Goal: Check status: Check status

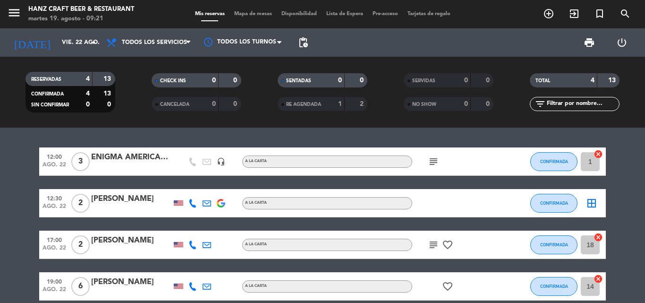
scroll to position [45, 0]
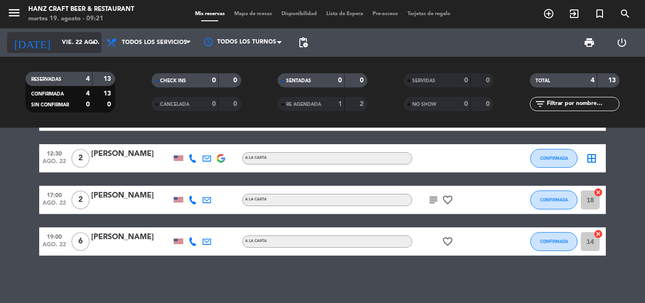
click at [90, 41] on icon "arrow_drop_down" at bounding box center [93, 42] width 11 height 11
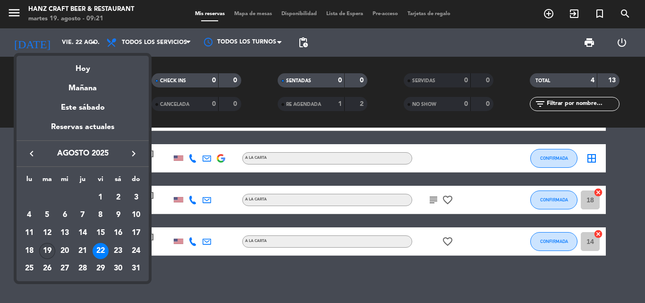
click at [46, 250] on div "19" at bounding box center [47, 251] width 16 height 16
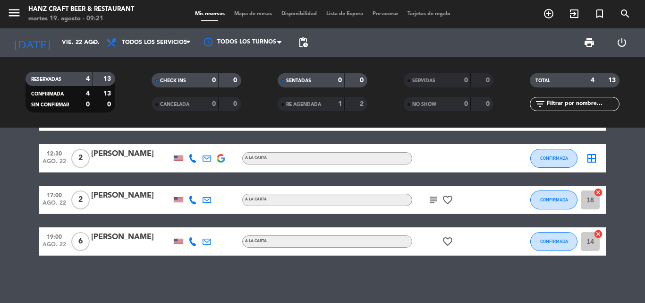
type input "[DATE] ago."
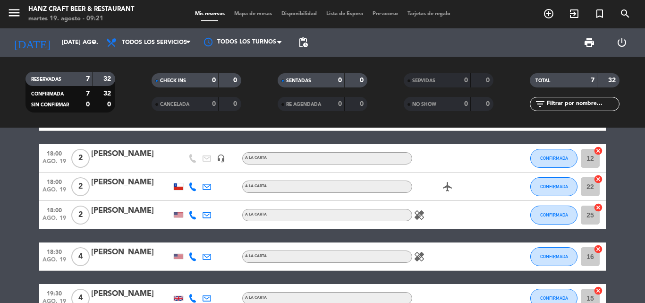
click at [0, 260] on bookings-row "14:00 ago. 19 16 [PERSON_NAME] headset_mic turned_in_not A la carta subject CON…" at bounding box center [322, 227] width 645 height 251
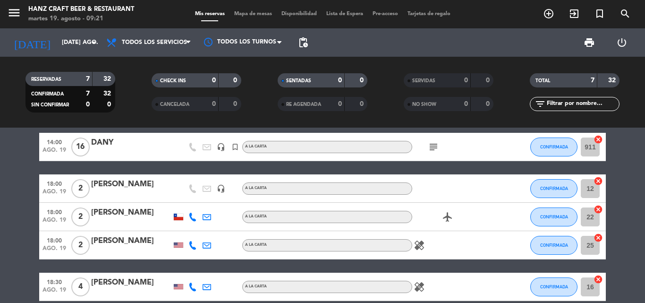
scroll to position [0, 0]
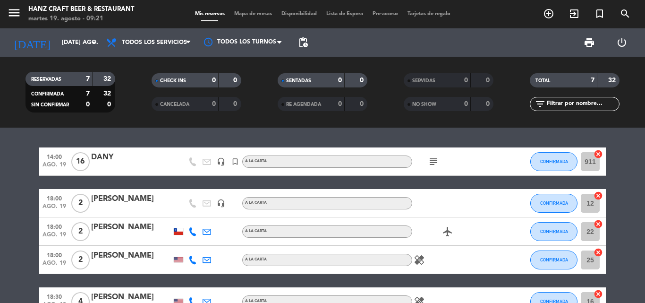
click at [17, 226] on bookings-row "14:00 ago. 19 16 [PERSON_NAME] headset_mic turned_in_not A la carta subject CON…" at bounding box center [322, 272] width 645 height 251
click at [433, 159] on icon "subject" at bounding box center [433, 161] width 11 height 11
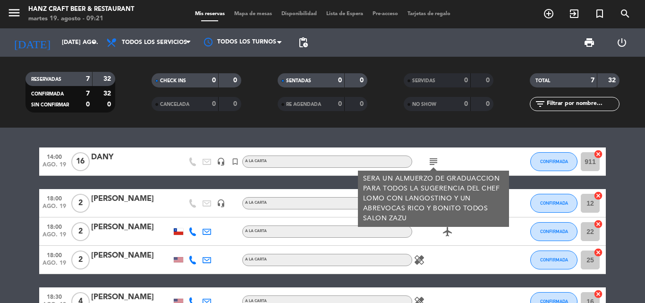
click at [433, 159] on icon "subject" at bounding box center [433, 161] width 11 height 11
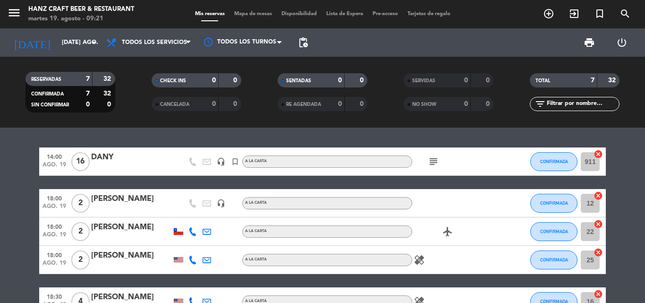
click at [433, 159] on icon "subject" at bounding box center [433, 161] width 11 height 11
